Goal: Task Accomplishment & Management: Manage account settings

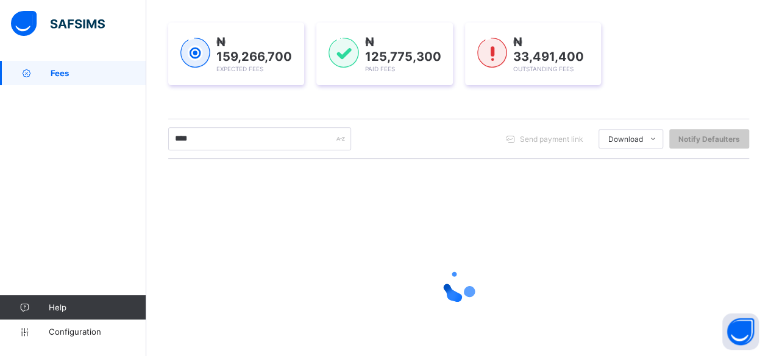
scroll to position [183, 0]
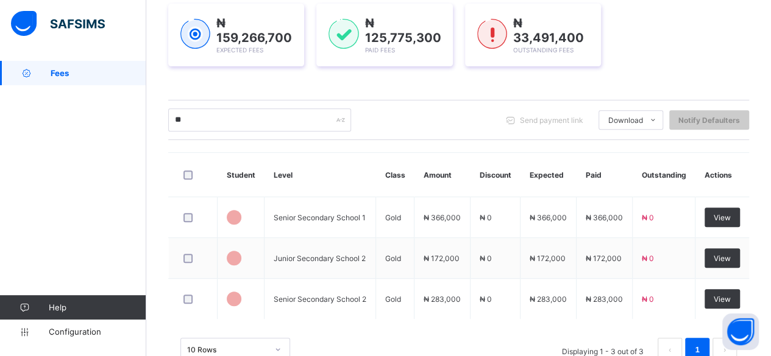
type input "*"
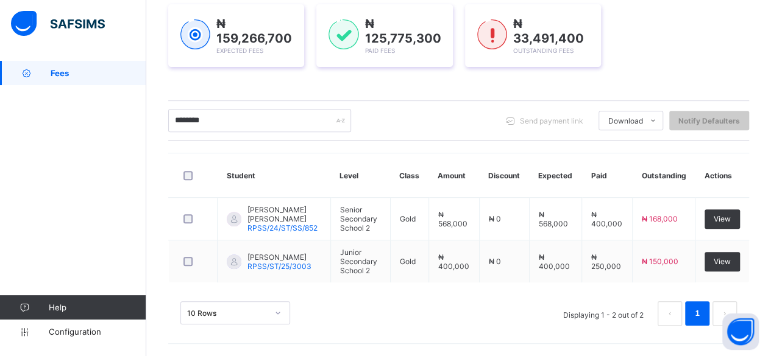
scroll to position [176, 0]
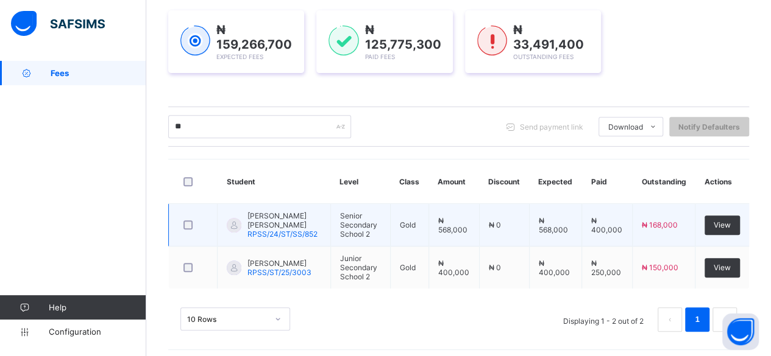
type input "*"
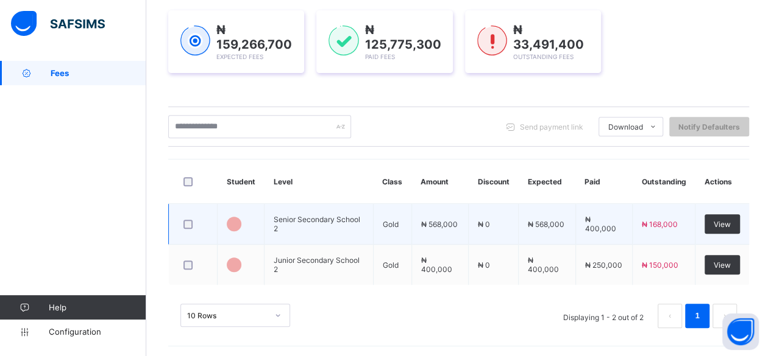
scroll to position [183, 0]
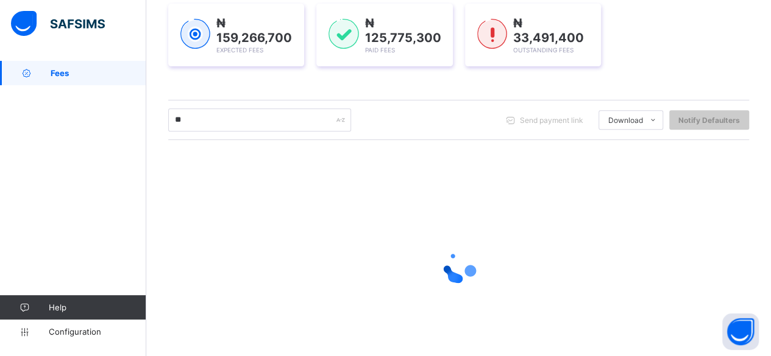
type input "*"
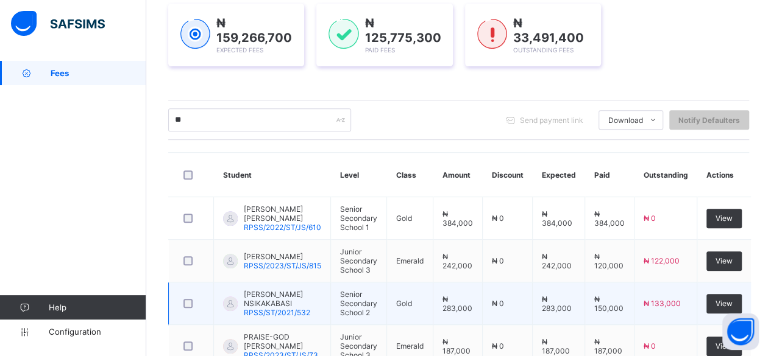
type input "*"
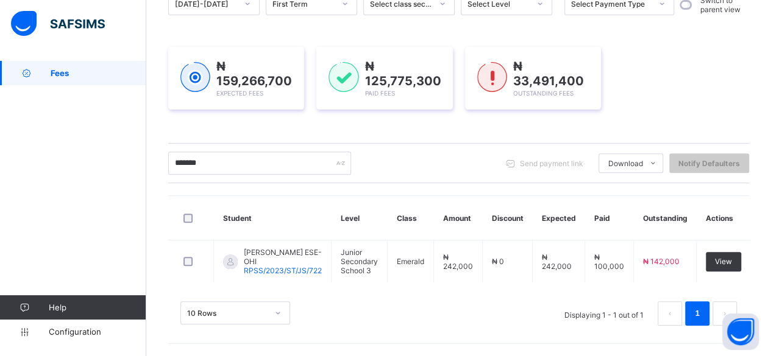
scroll to position [135, 0]
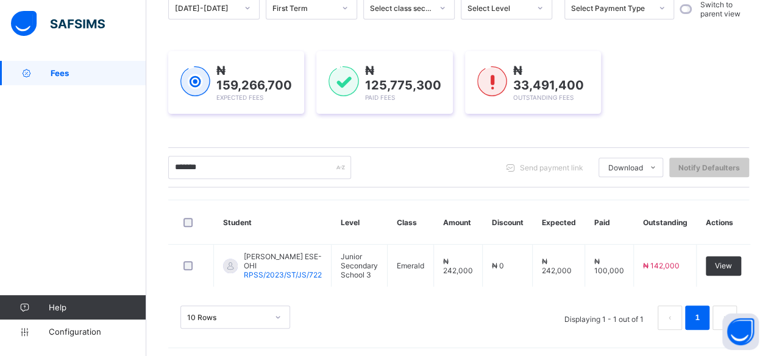
click at [226, 170] on input "*******" at bounding box center [259, 167] width 183 height 23
type input "*"
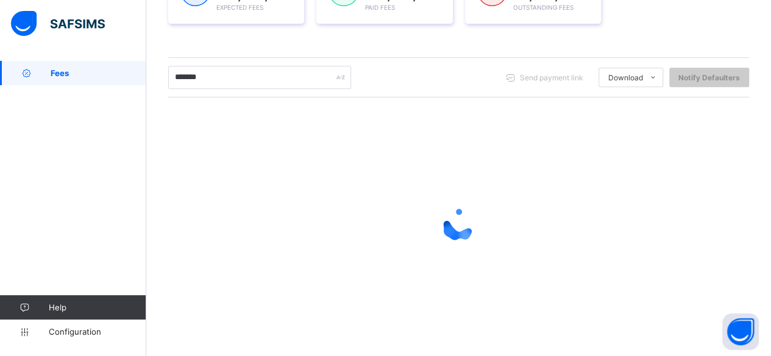
scroll to position [176, 0]
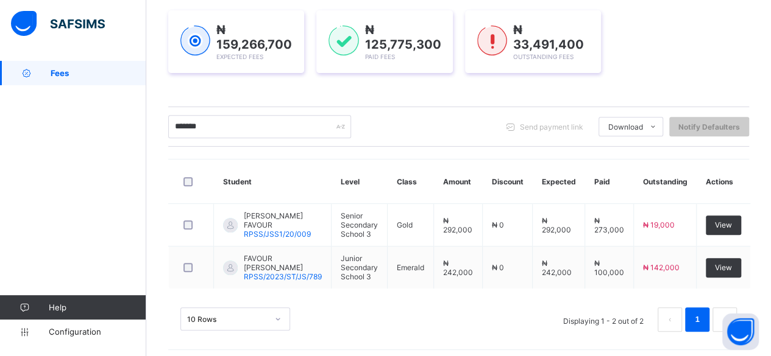
type input "*******"
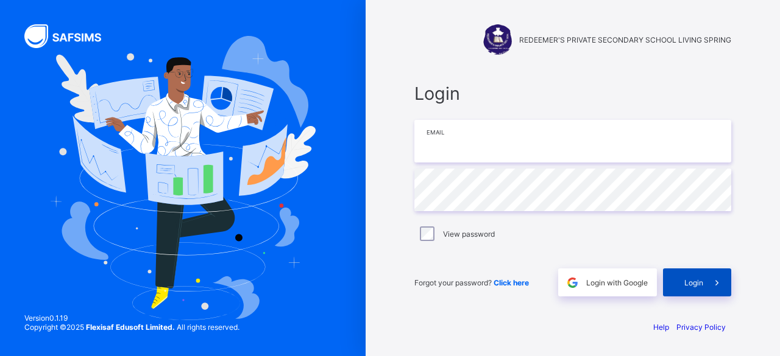
type input "**********"
click at [680, 285] on div "Login" at bounding box center [697, 283] width 68 height 28
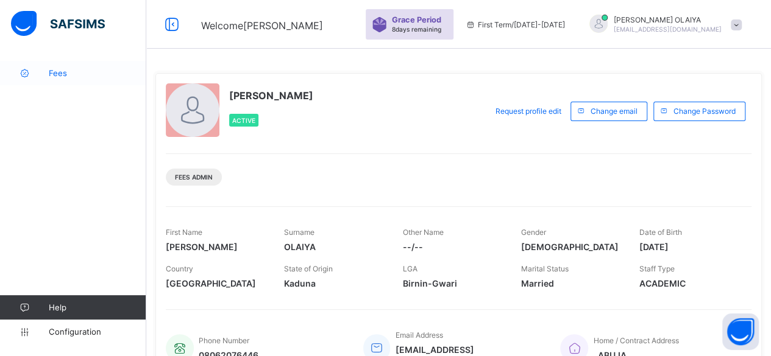
click at [55, 69] on span "Fees" at bounding box center [97, 73] width 97 height 10
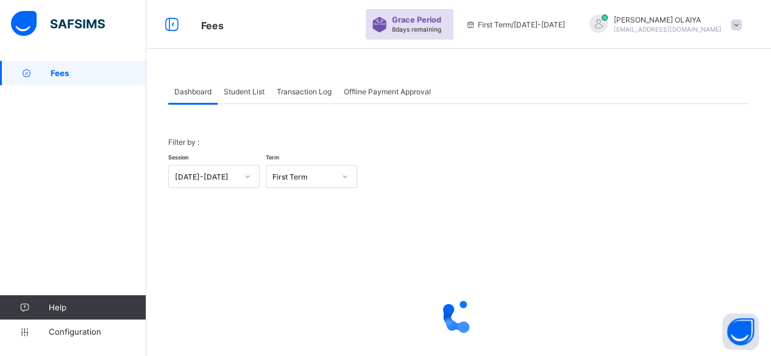
click at [235, 91] on span "Student List" at bounding box center [244, 91] width 41 height 9
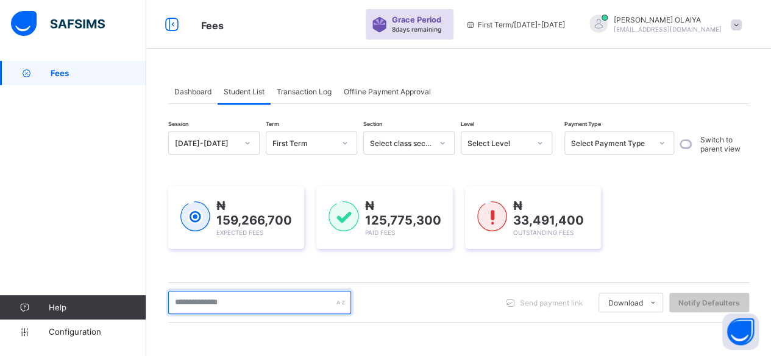
click at [236, 299] on input "text" at bounding box center [259, 302] width 183 height 23
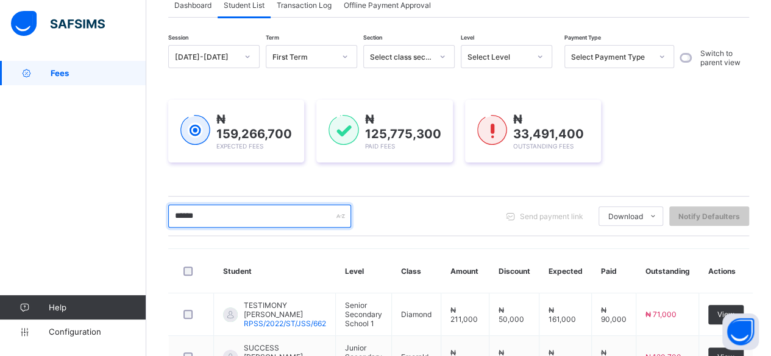
scroll to position [176, 0]
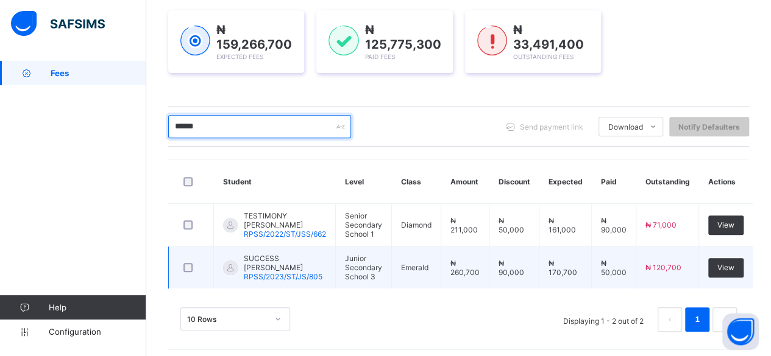
type input "******"
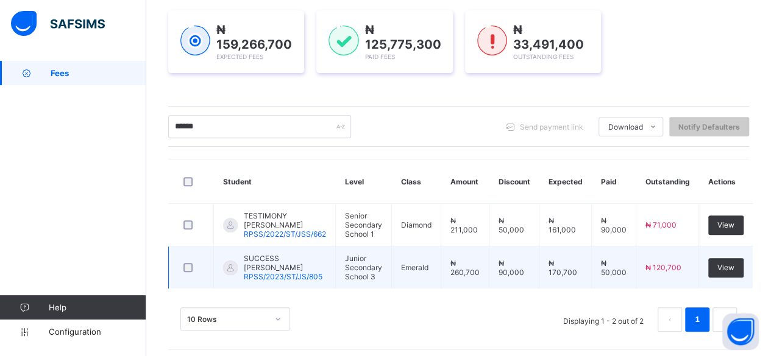
click at [281, 264] on span "SUCCESS AKANDE IYANUOLUWA" at bounding box center [285, 263] width 82 height 18
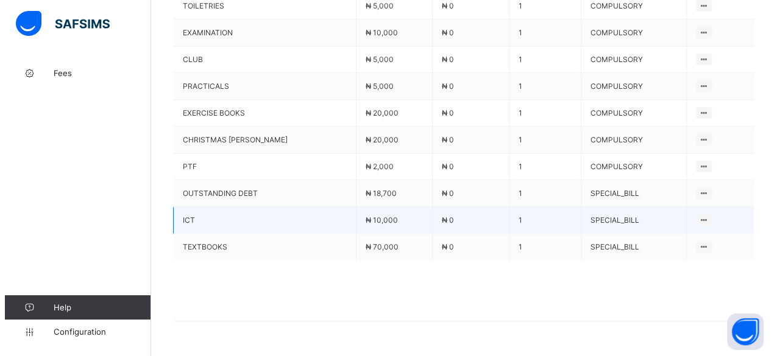
scroll to position [704, 0]
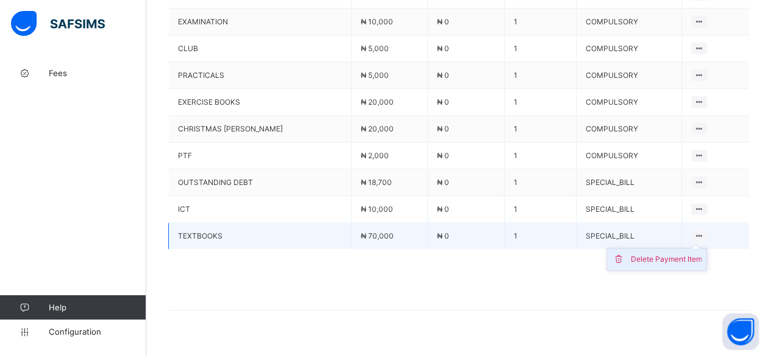
click at [677, 253] on div "Delete Payment Item" at bounding box center [665, 259] width 71 height 12
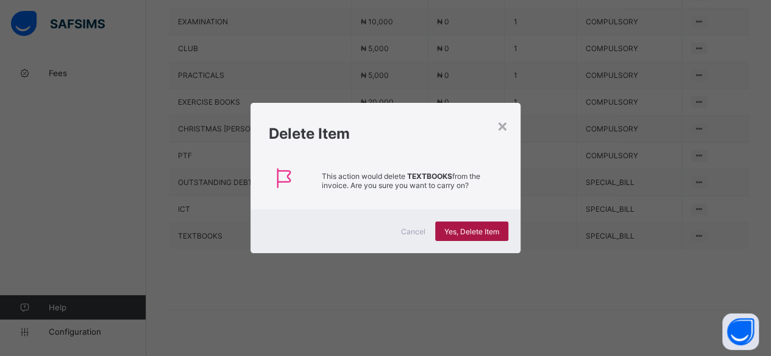
click at [489, 232] on span "Yes, Delete Item" at bounding box center [471, 231] width 55 height 9
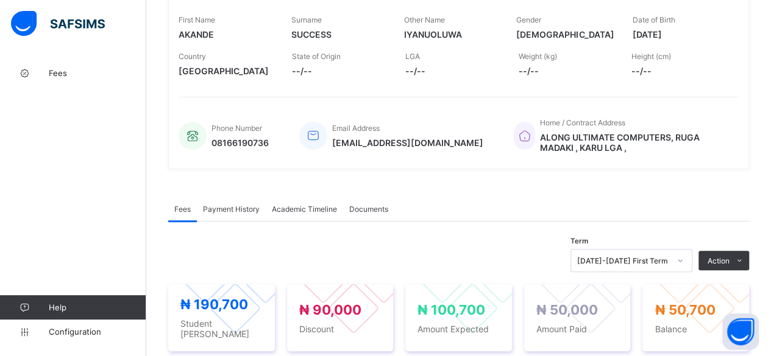
scroll to position [69, 0]
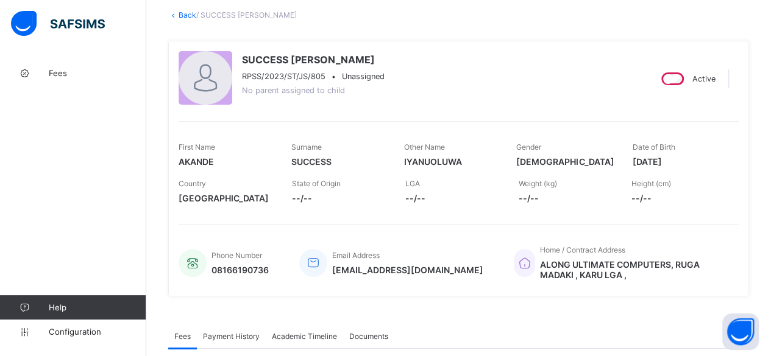
drag, startPoint x: 186, startPoint y: 10, endPoint x: 186, endPoint y: 52, distance: 42.0
click at [186, 10] on link "Back" at bounding box center [188, 14] width 18 height 9
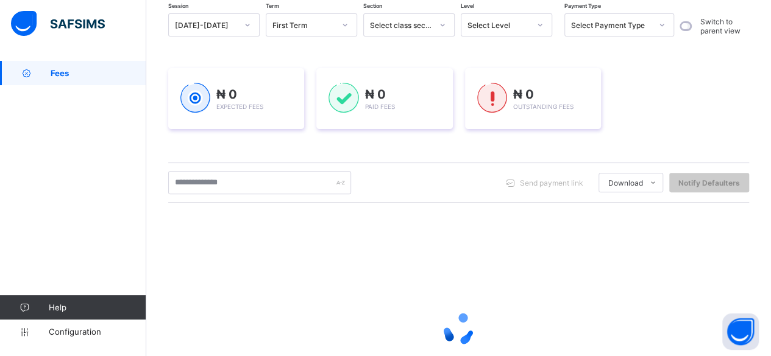
scroll to position [122, 0]
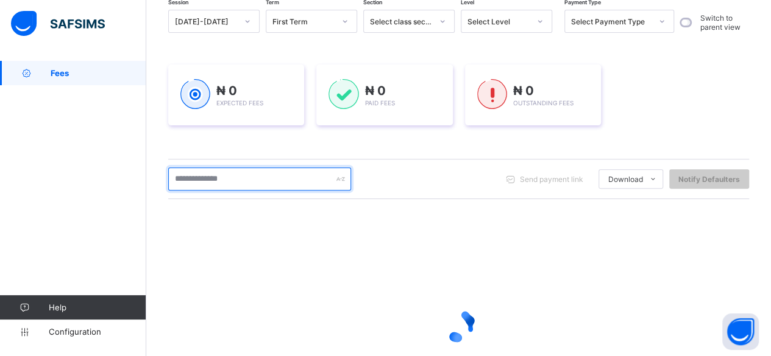
click at [185, 175] on input "text" at bounding box center [259, 179] width 183 height 23
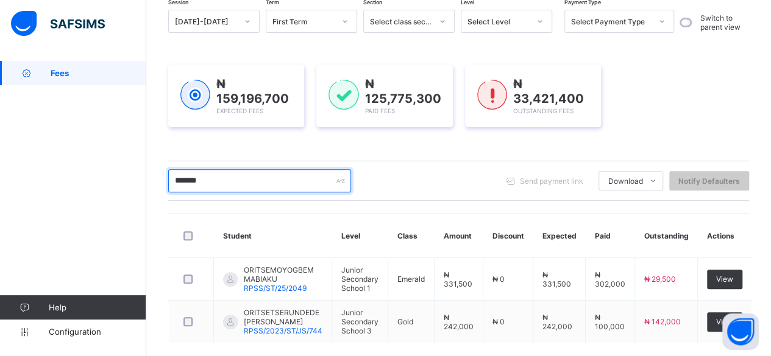
scroll to position [176, 0]
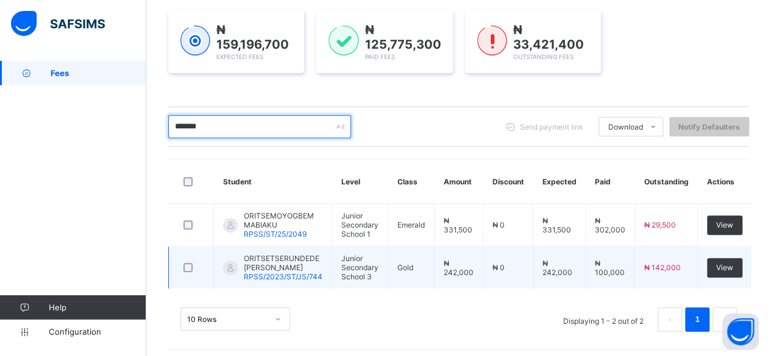
type input "*******"
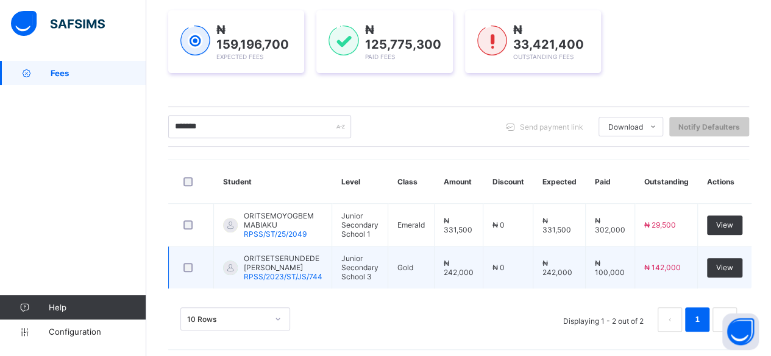
click at [269, 260] on span "ORITSETSERUNDEDE MABIAKU JOSHUA" at bounding box center [283, 263] width 79 height 18
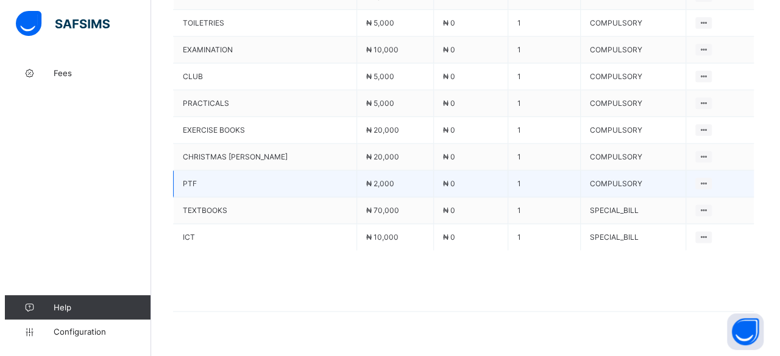
scroll to position [678, 0]
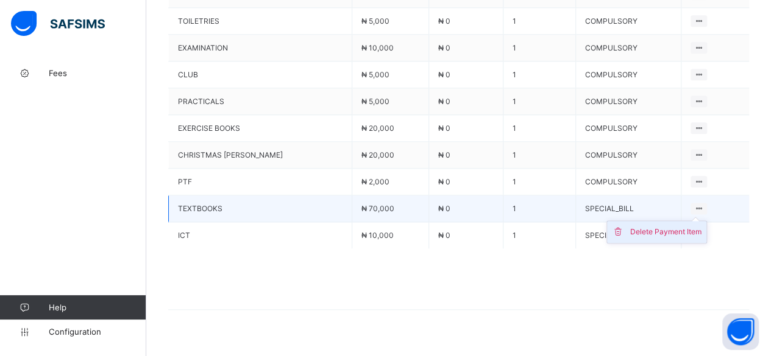
click at [664, 226] on div "Delete Payment Item" at bounding box center [665, 232] width 71 height 12
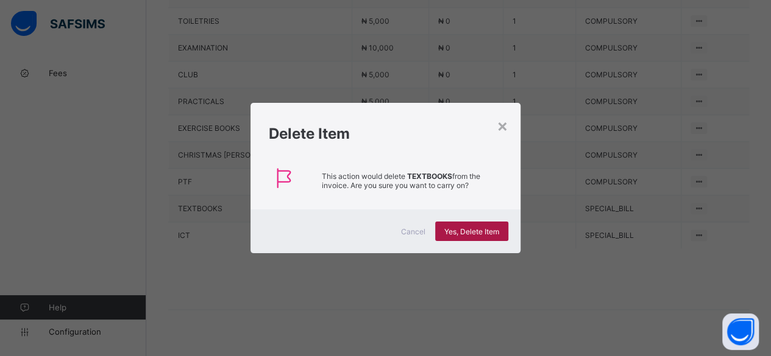
click at [490, 228] on span "Yes, Delete Item" at bounding box center [471, 231] width 55 height 9
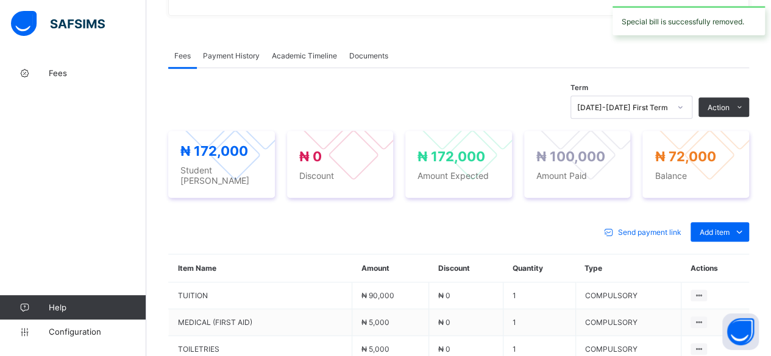
scroll to position [347, 0]
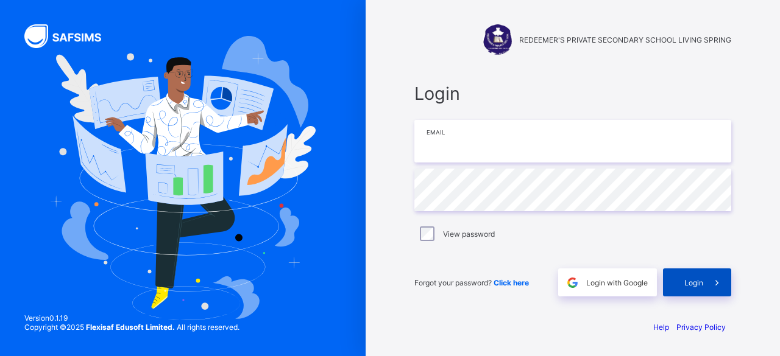
type input "**********"
click at [684, 280] on div "Login" at bounding box center [697, 283] width 68 height 28
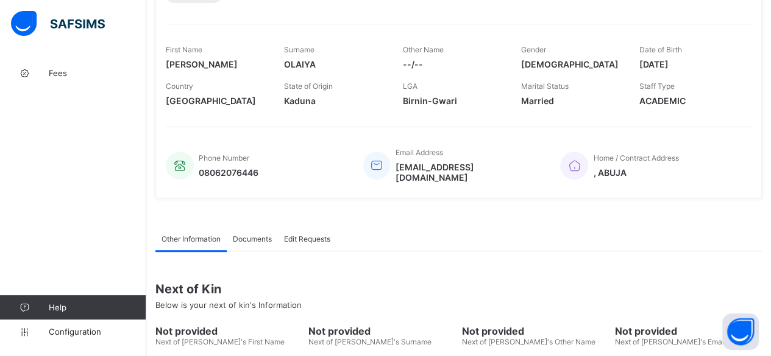
scroll to position [61, 0]
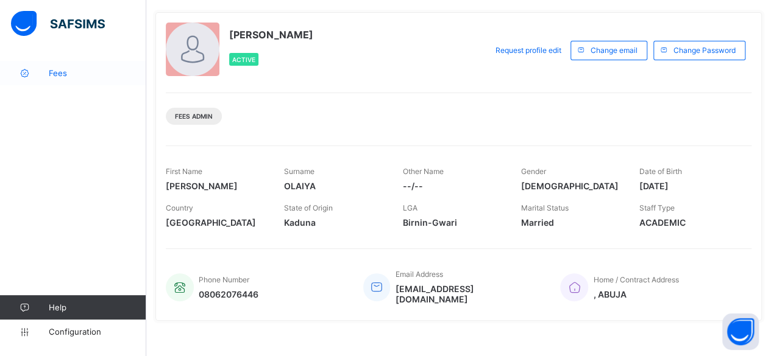
click at [54, 74] on span "Fees" at bounding box center [97, 73] width 97 height 10
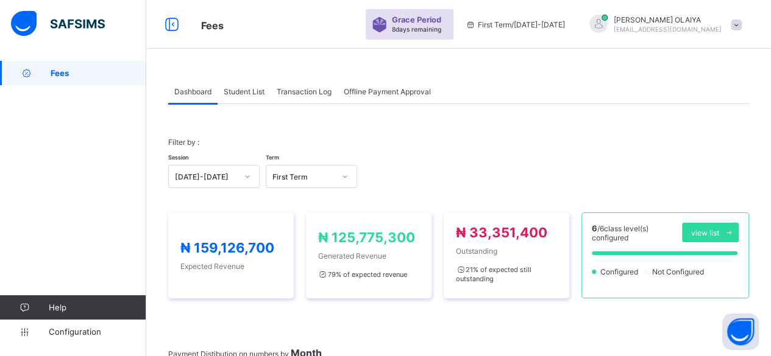
click at [236, 92] on span "Student List" at bounding box center [244, 91] width 41 height 9
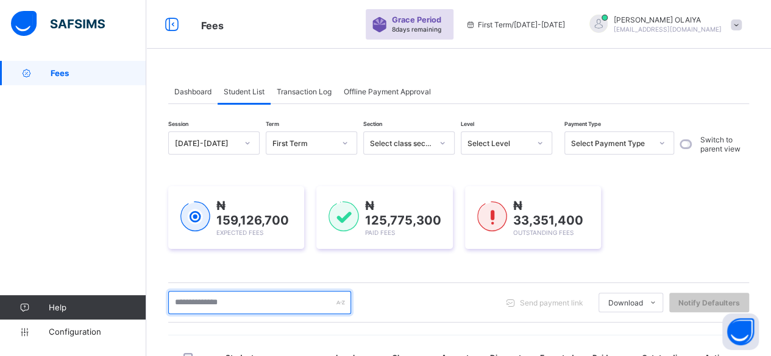
click at [195, 309] on input "text" at bounding box center [259, 302] width 183 height 23
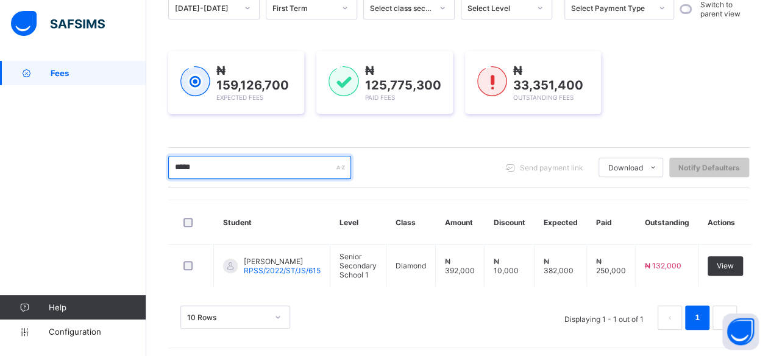
scroll to position [135, 0]
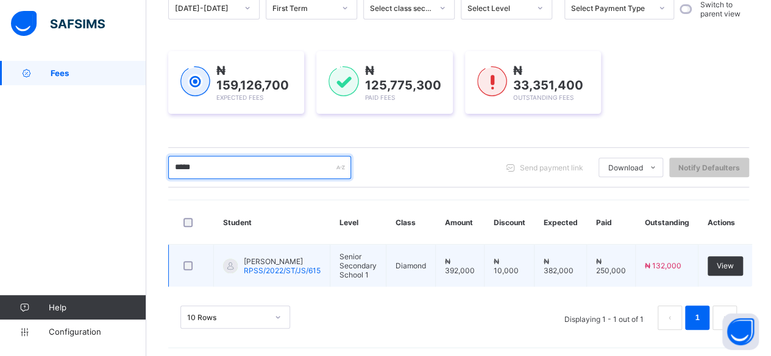
type input "*****"
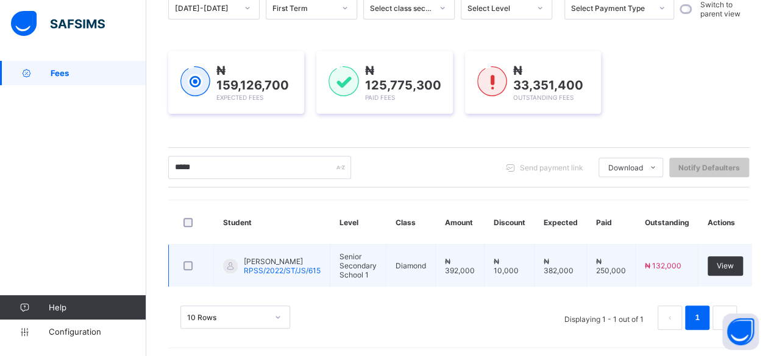
click at [266, 259] on span "[PERSON_NAME]" at bounding box center [282, 261] width 77 height 9
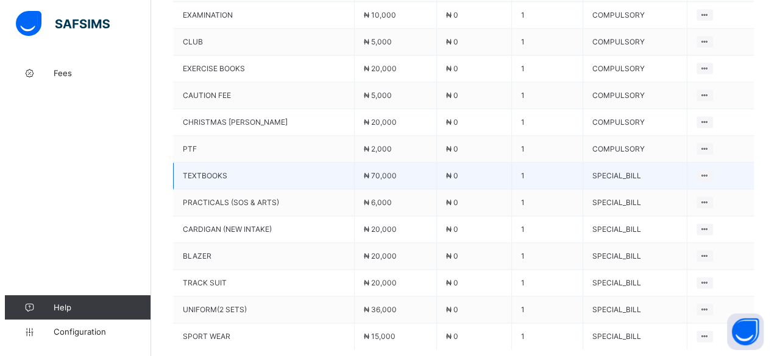
scroll to position [805, 0]
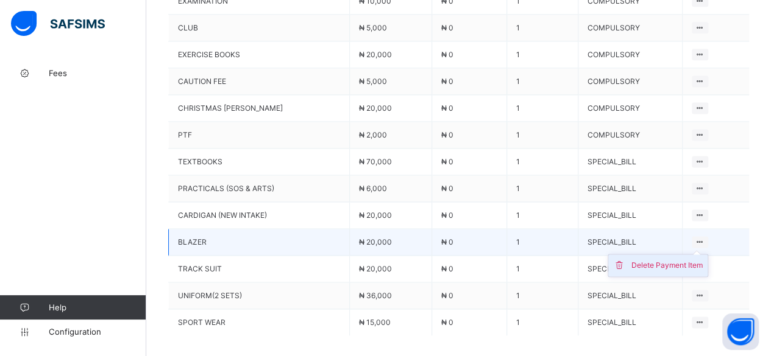
click at [674, 260] on div "Delete Payment Item" at bounding box center [666, 266] width 71 height 12
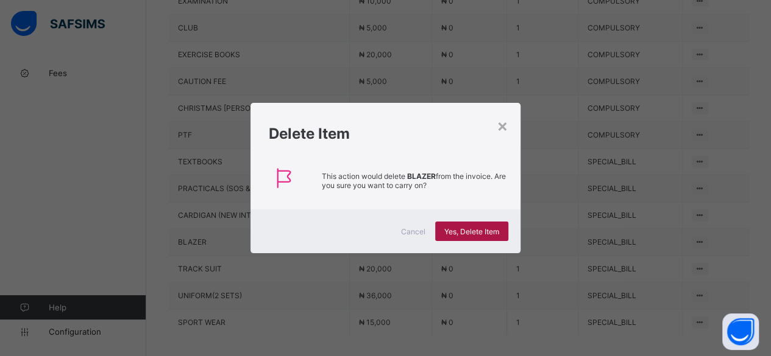
click at [479, 233] on span "Yes, Delete Item" at bounding box center [471, 231] width 55 height 9
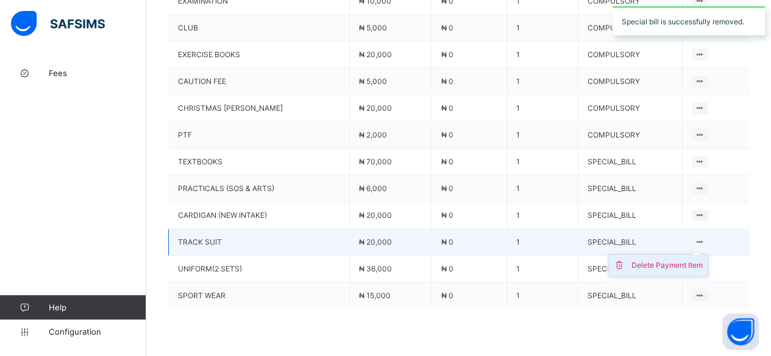
click at [687, 260] on div "Delete Payment Item" at bounding box center [666, 266] width 71 height 12
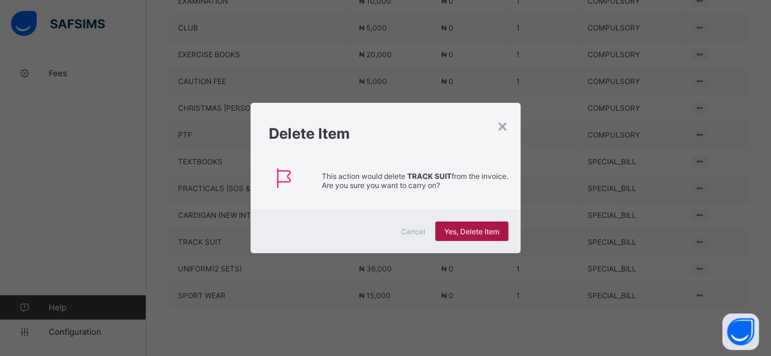
click at [471, 231] on span "Yes, Delete Item" at bounding box center [471, 231] width 55 height 9
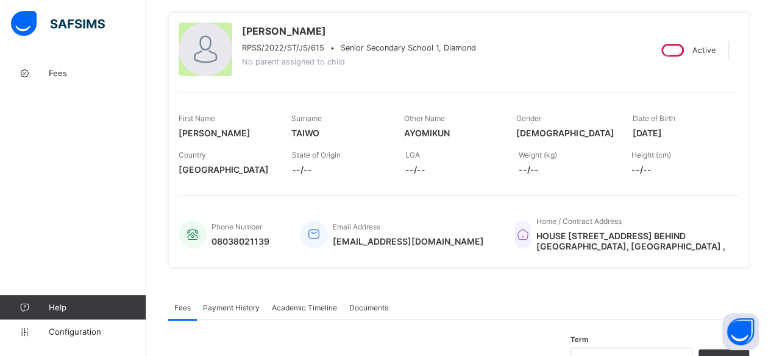
scroll to position [0, 0]
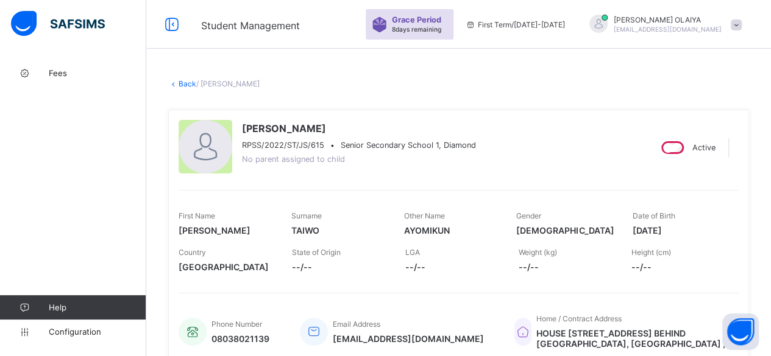
click at [188, 82] on link "Back" at bounding box center [188, 83] width 18 height 9
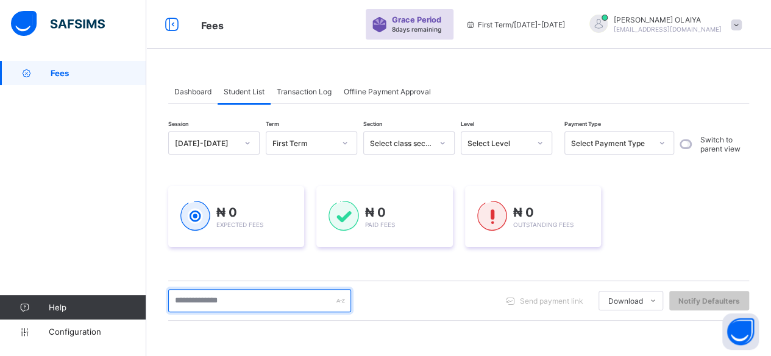
click at [212, 293] on input "text" at bounding box center [259, 300] width 183 height 23
type input "*****"
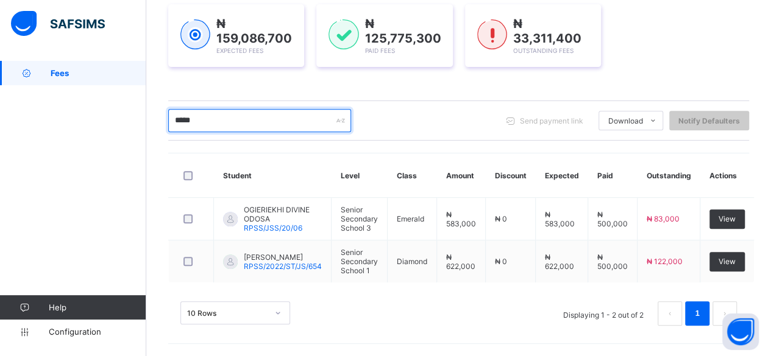
scroll to position [176, 0]
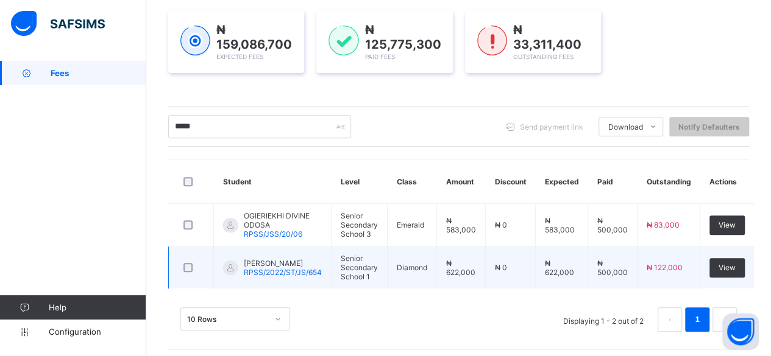
click at [279, 261] on span "[PERSON_NAME]" at bounding box center [283, 263] width 78 height 9
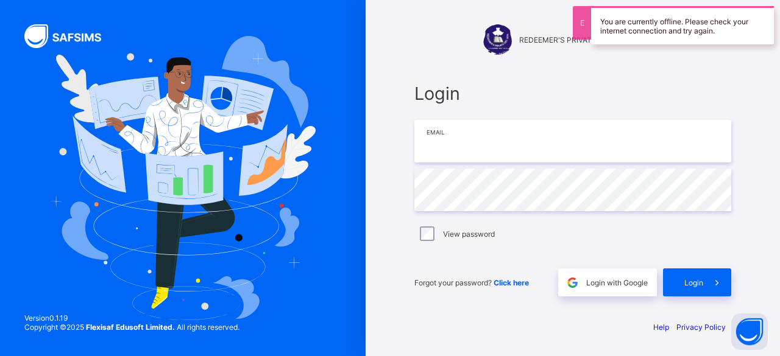
type input "**********"
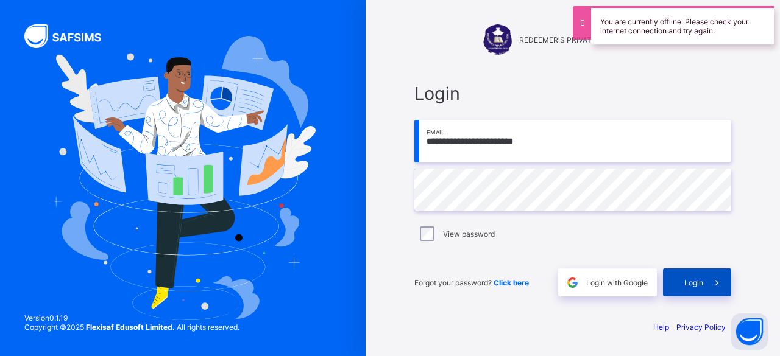
click at [679, 280] on div "Login" at bounding box center [697, 283] width 68 height 28
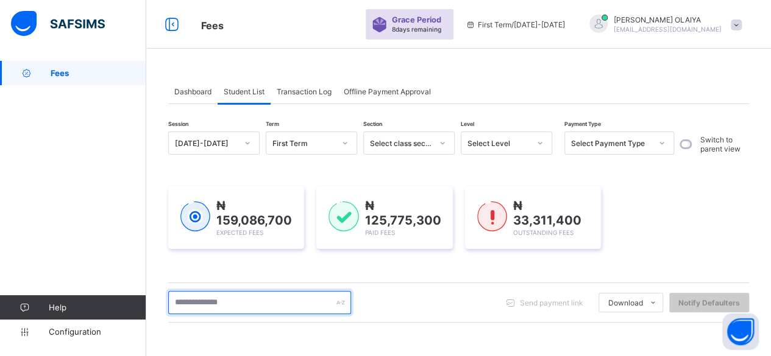
drag, startPoint x: 0, startPoint y: 0, endPoint x: 241, endPoint y: 295, distance: 381.5
click at [241, 295] on input "text" at bounding box center [259, 302] width 183 height 23
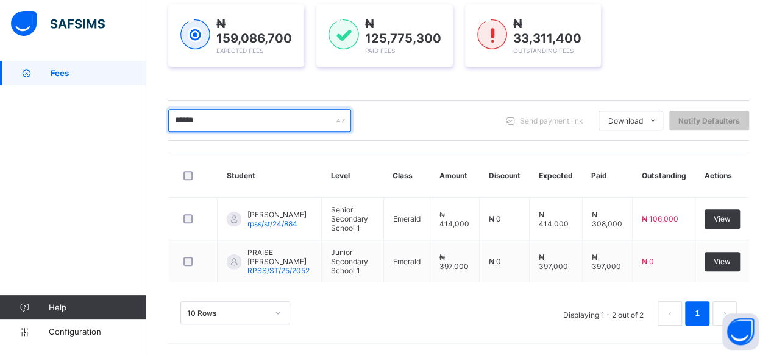
scroll to position [176, 0]
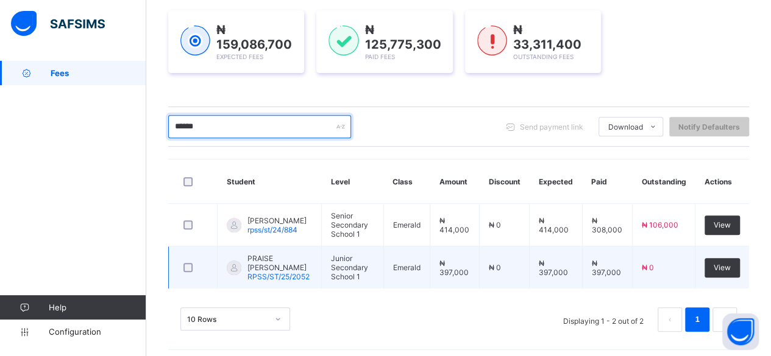
type input "******"
